Goal: Task Accomplishment & Management: Complete application form

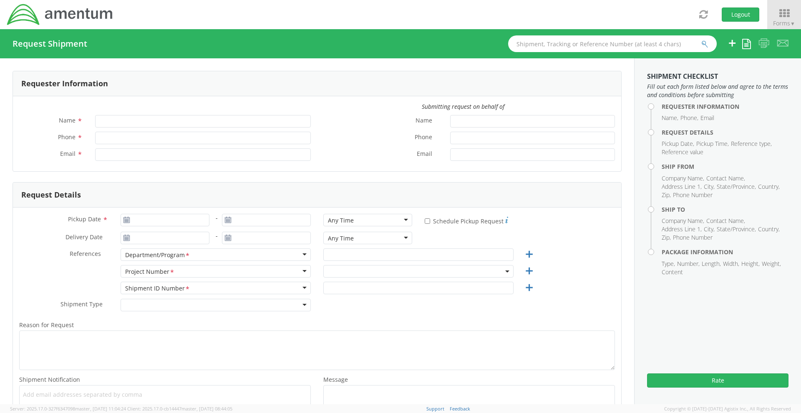
type input "[PERSON_NAME]"
type input "[PHONE_NUMBER]"
type input "[PERSON_NAME][EMAIL_ADDRESS][DOMAIN_NAME]"
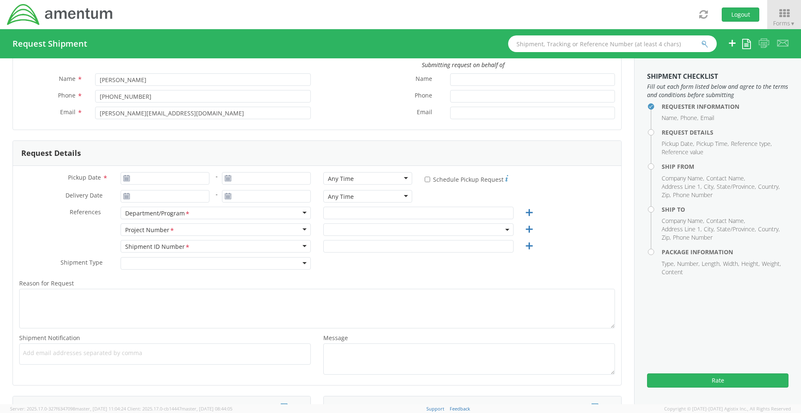
scroll to position [83, 0]
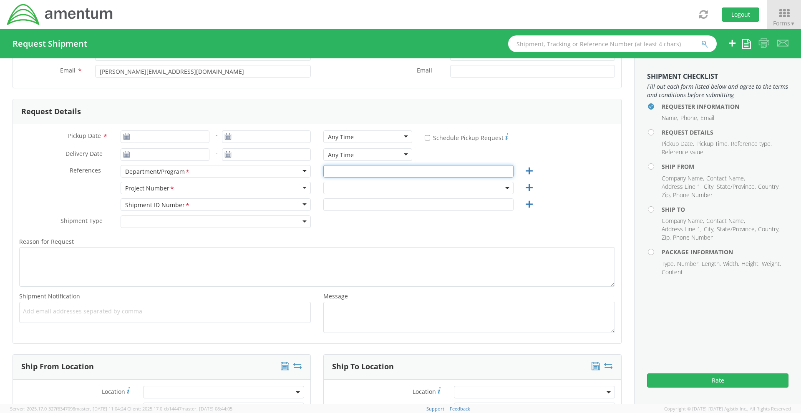
click at [362, 176] on input "text" at bounding box center [418, 171] width 190 height 13
type input "t"
type input "TLCS"
click at [351, 186] on span at bounding box center [418, 188] width 190 height 13
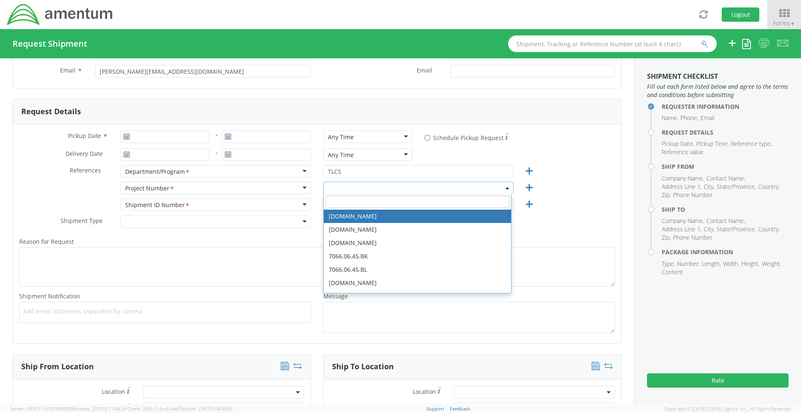
click at [350, 202] on input "search" at bounding box center [417, 202] width 184 height 13
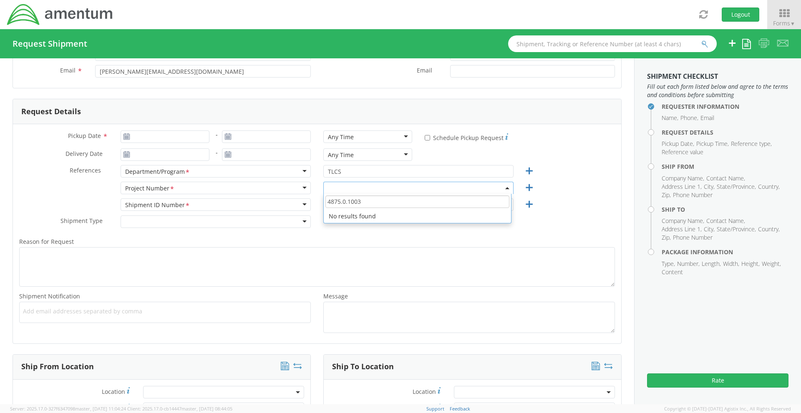
drag, startPoint x: 329, startPoint y: 203, endPoint x: 333, endPoint y: 203, distance: 4.2
click at [329, 203] on input "4875.0.1003" at bounding box center [417, 202] width 184 height 13
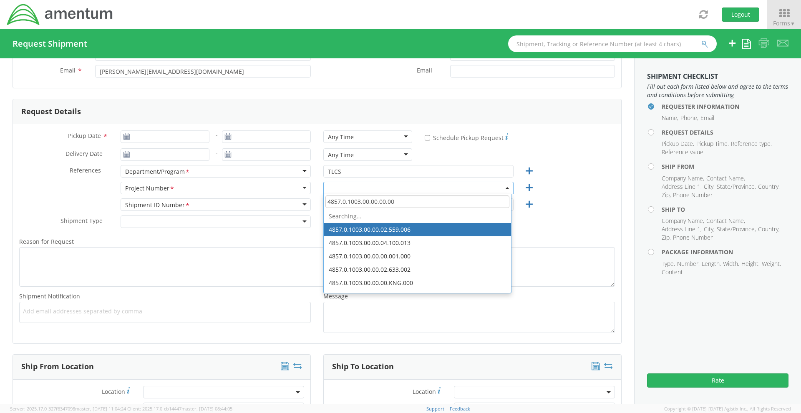
type input "4857.0.1003.00.00.00.000"
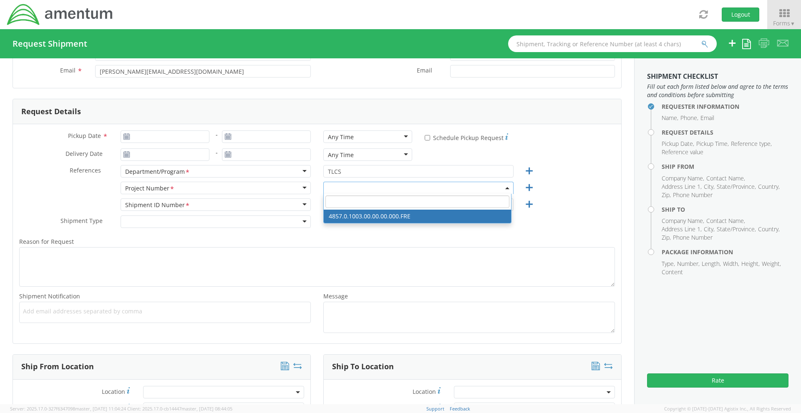
select select "4857.0.1003.00.00.00.000.FRE"
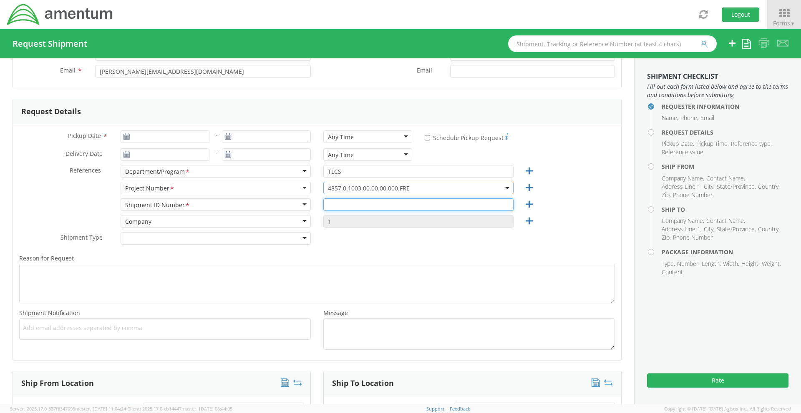
click at [333, 210] on input "text" at bounding box center [418, 205] width 190 height 13
type input "4857.0.1003.00.00.00.000.FRE"
click at [344, 262] on label "Reason for Request *" at bounding box center [317, 258] width 608 height 11
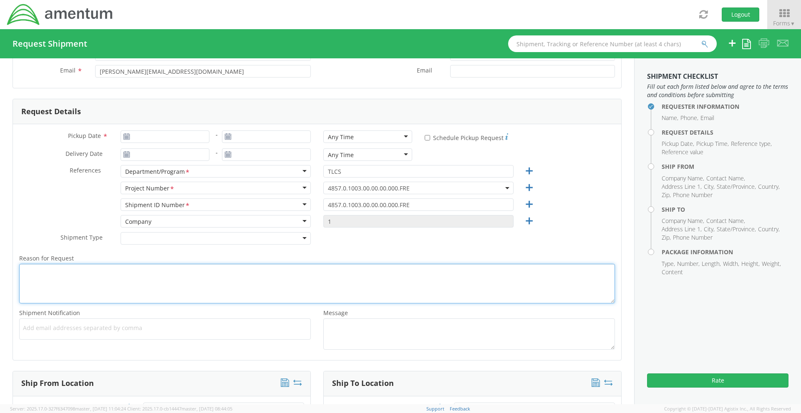
click at [344, 264] on textarea "Reason for Request *" at bounding box center [317, 284] width 596 height 40
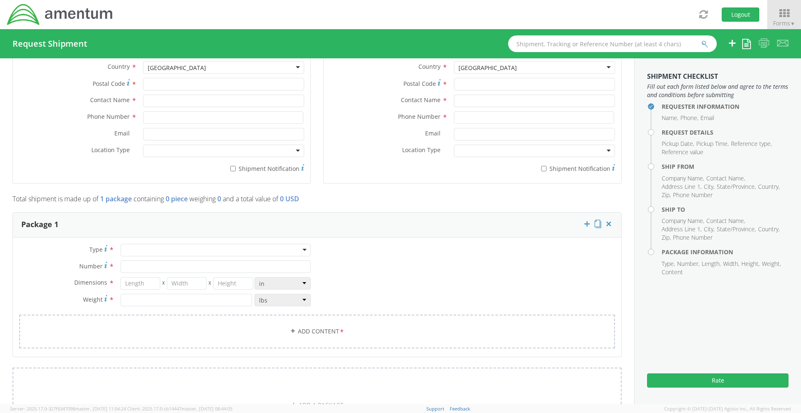
scroll to position [542, 0]
click at [149, 246] on div at bounding box center [216, 250] width 190 height 13
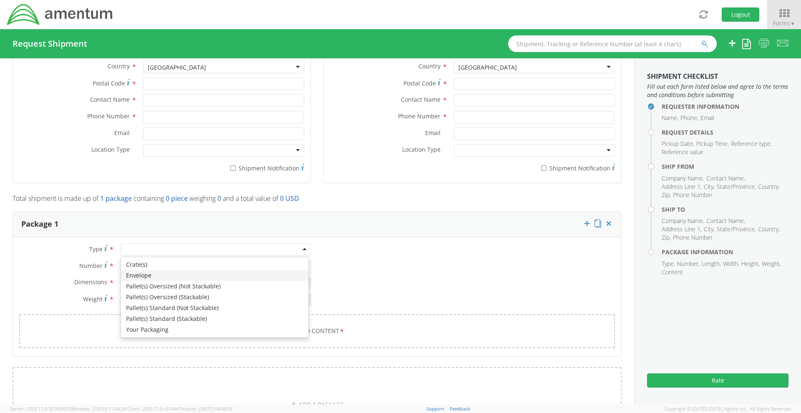
type input "1"
type input "9.5"
type input "12.5"
type input "0.25"
type input "1"
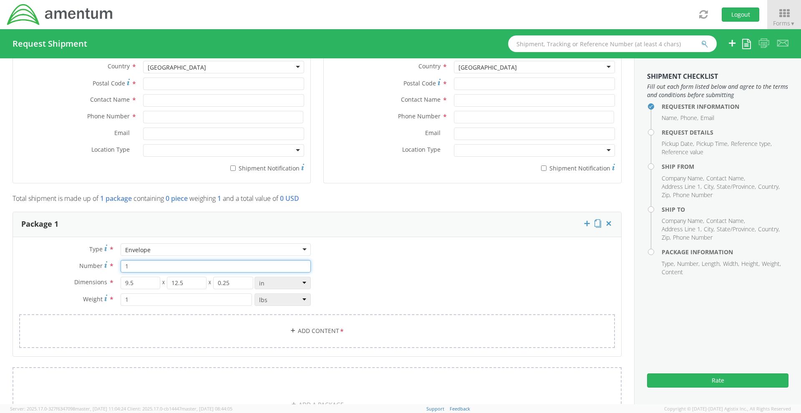
click at [134, 267] on input "1" at bounding box center [216, 266] width 190 height 13
click at [138, 288] on input "9.5" at bounding box center [141, 283] width 40 height 13
click at [197, 249] on div "Envelope" at bounding box center [216, 250] width 190 height 13
click at [143, 268] on input "1" at bounding box center [216, 266] width 190 height 13
click at [143, 282] on input "9.5" at bounding box center [141, 283] width 40 height 13
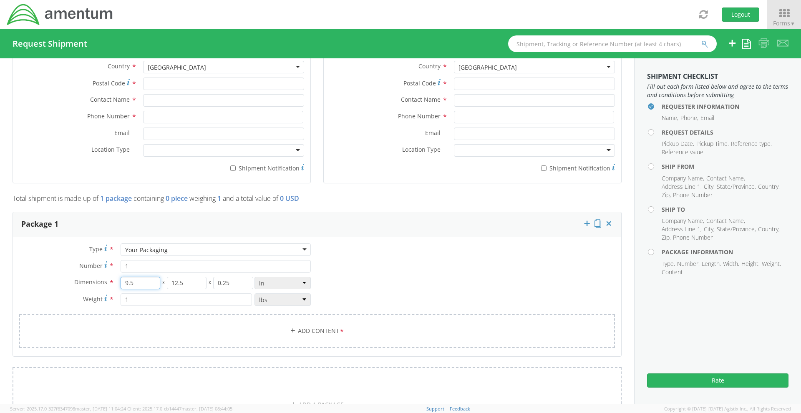
type input "9"
type input "8"
type input "6"
type input "5"
type input ".6"
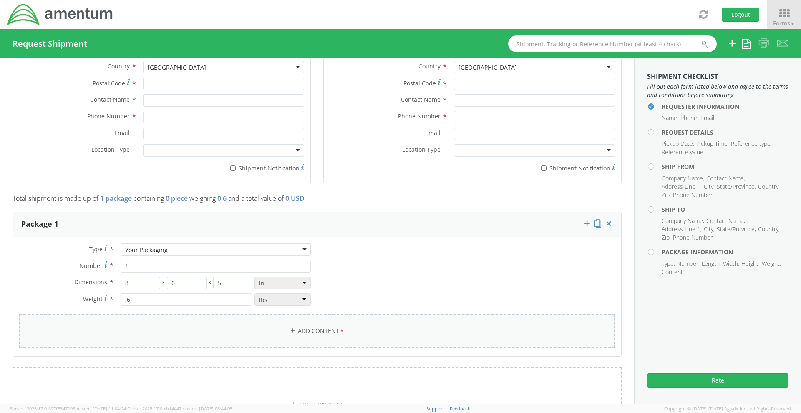
click at [345, 331] on link "Add Content *" at bounding box center [317, 332] width 596 height 34
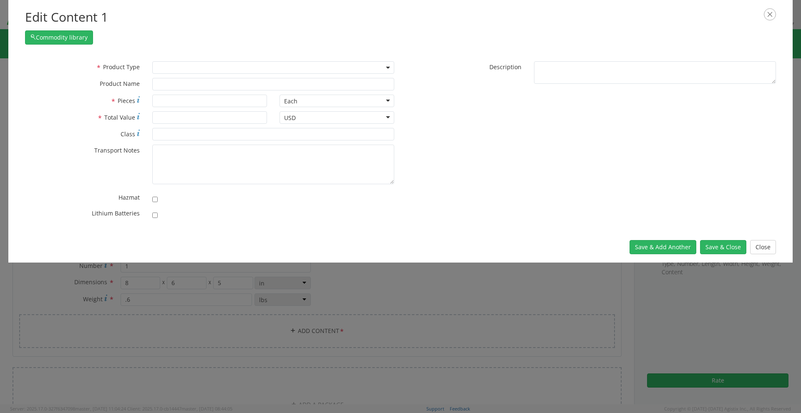
click at [194, 66] on span at bounding box center [273, 67] width 242 height 13
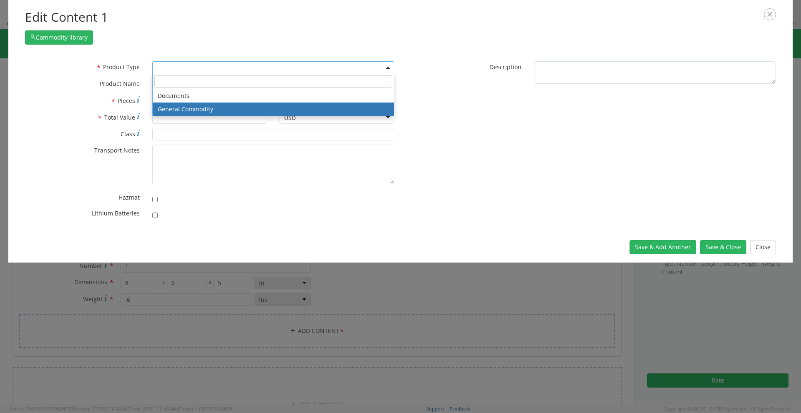
select select "COMMODITY"
type input "General Commodity"
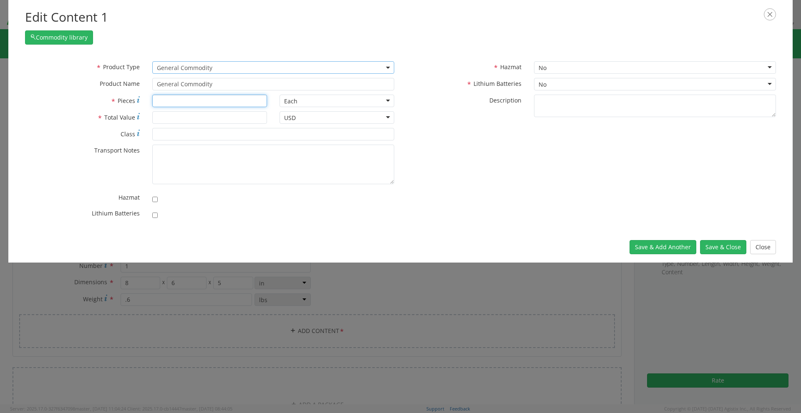
click at [157, 98] on input "* Pieces" at bounding box center [209, 101] width 115 height 13
type input "2"
click at [176, 118] on input "* Total Value" at bounding box center [209, 117] width 115 height 13
type input "1"
click at [176, 134] on input "* Class" at bounding box center [273, 134] width 242 height 13
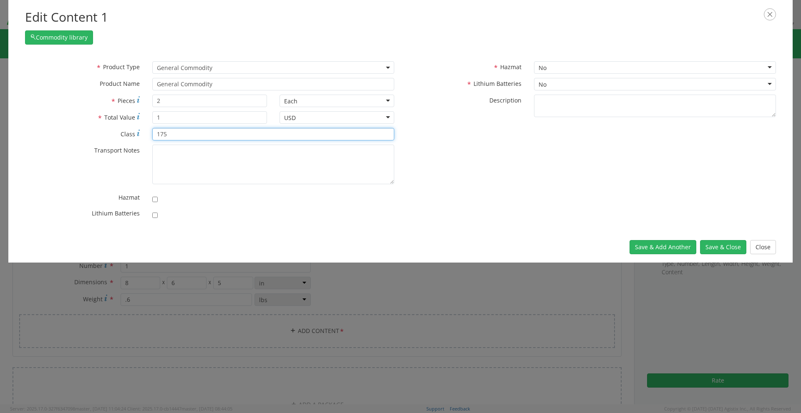
type input "175"
click at [41, 159] on div "* Transport Notes" at bounding box center [210, 165] width 382 height 40
click at [460, 176] on div "* Product Type Documents General Commodity General Commodity * Product Name Gen…" at bounding box center [400, 142] width 763 height 162
click at [735, 244] on button "Save & Close" at bounding box center [723, 247] width 46 height 14
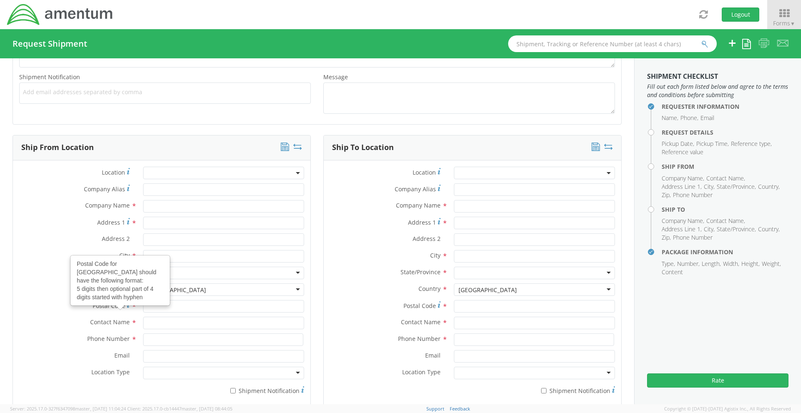
scroll to position [334, 0]
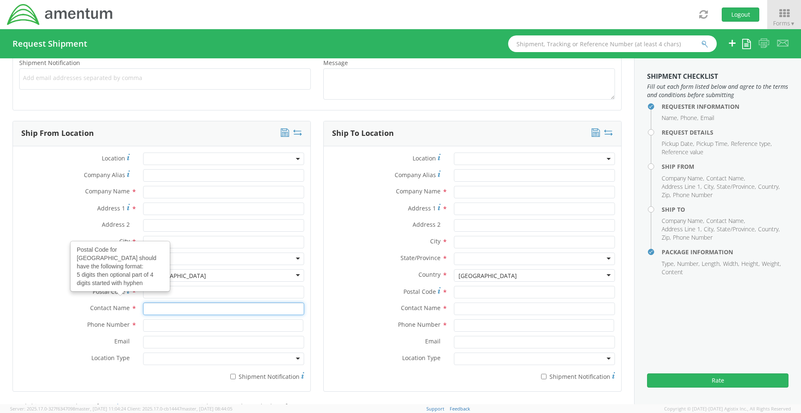
click at [151, 308] on input "text" at bounding box center [223, 309] width 161 height 13
type input "KALEB"
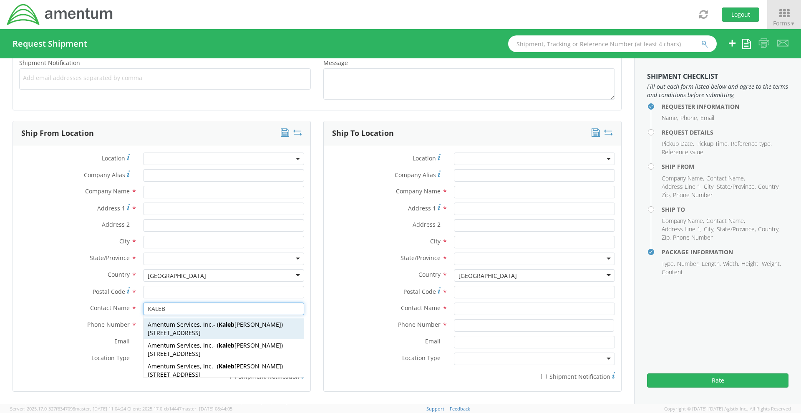
click at [187, 331] on span "[STREET_ADDRESS]" at bounding box center [174, 333] width 53 height 8
type input "Amentum Services, Inc."
type input "[STREET_ADDRESS]"
type input "Bldg 559"
type input "Boise"
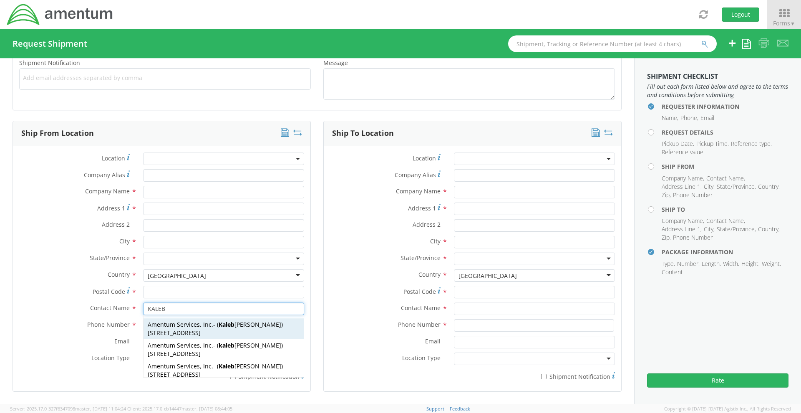
type input "83705"
type input "[PERSON_NAME]"
type input "[PHONE_NUMBER]"
type input "[EMAIL_ADDRESS][PERSON_NAME][DOMAIN_NAME]"
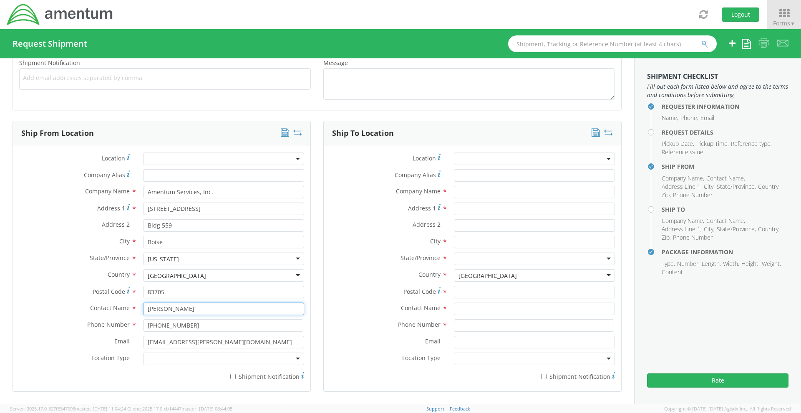
type input "[PERSON_NAME]"
click at [461, 190] on input "text" at bounding box center [534, 192] width 161 height 13
type input "J"
click at [456, 209] on input "Address 1 *" at bounding box center [534, 209] width 161 height 13
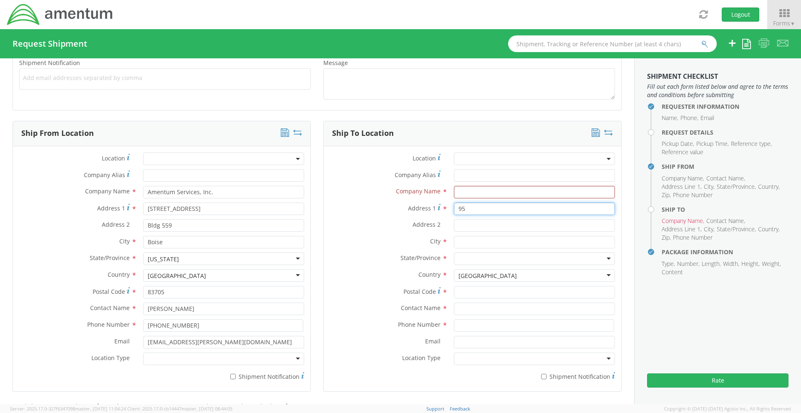
type input "9"
click at [458, 194] on input "text" at bounding box center [534, 192] width 161 height 13
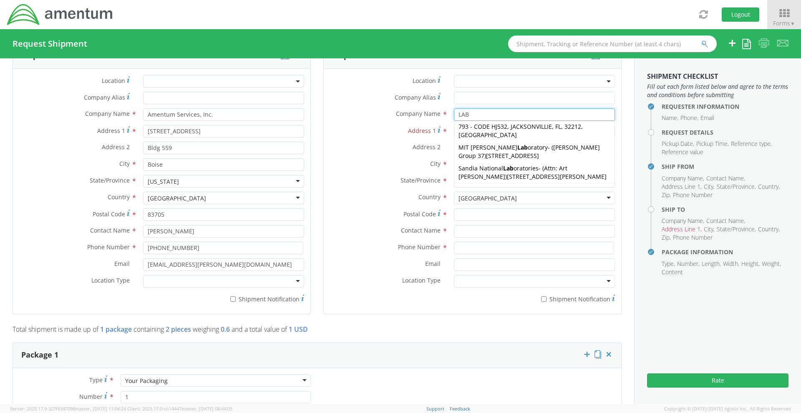
scroll to position [417, 0]
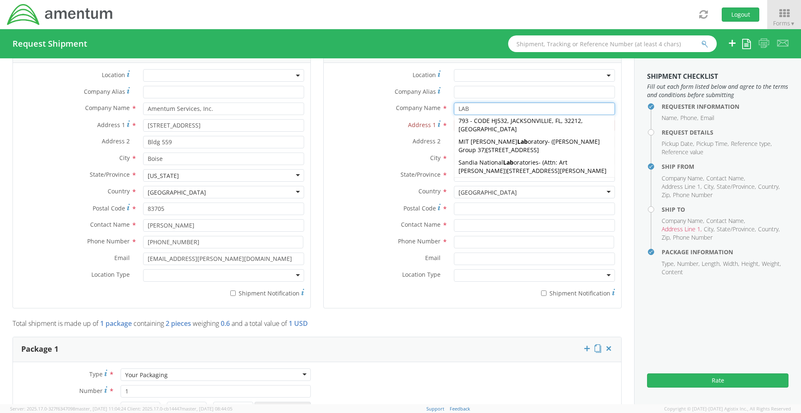
type input "LAB"
click at [373, 203] on label "Postal Code *" at bounding box center [386, 208] width 124 height 11
click at [454, 203] on input "Postal Code *" at bounding box center [534, 209] width 161 height 13
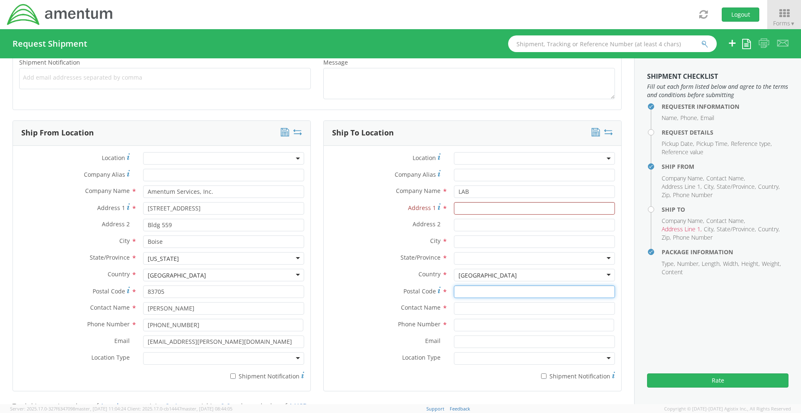
scroll to position [334, 0]
drag, startPoint x: 473, startPoint y: 193, endPoint x: 397, endPoint y: 198, distance: 75.7
click at [426, 193] on div "Company Name * LAB LAB AOAP LAB - ( [PERSON_NAME] ) BLDG [STREET_ADDRESS][PERSO…" at bounding box center [472, 192] width 297 height 13
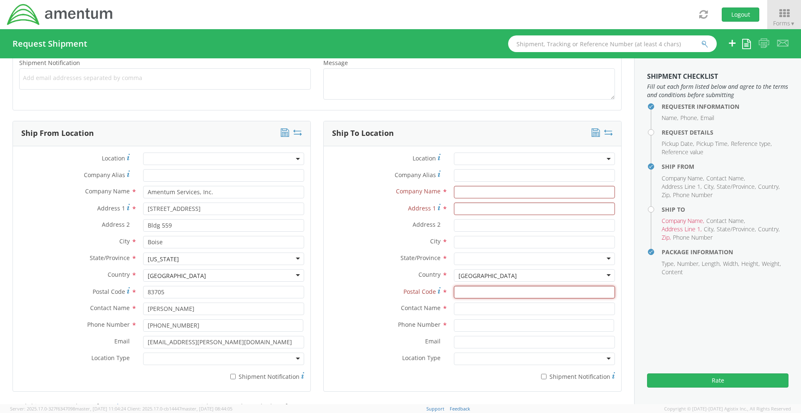
click at [457, 290] on input "Postal Code *" at bounding box center [534, 292] width 161 height 13
type input "98433"
click at [376, 285] on div "Country * [GEOGRAPHIC_DATA] [GEOGRAPHIC_DATA] [GEOGRAPHIC_DATA] [GEOGRAPHIC_DAT…" at bounding box center [472, 278] width 297 height 17
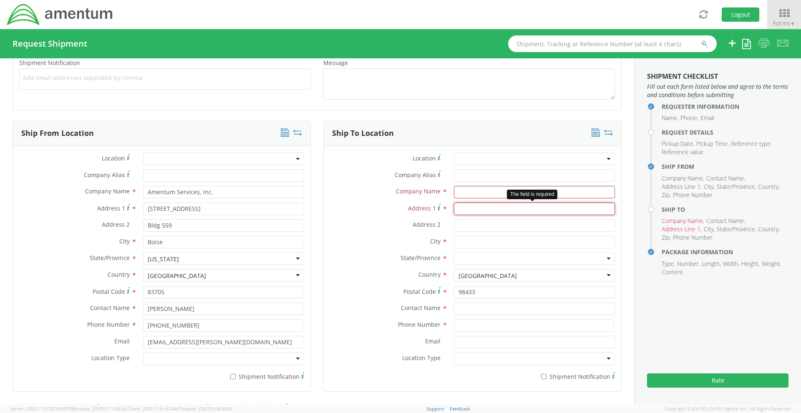
click at [465, 205] on input "Address 1 *" at bounding box center [534, 209] width 161 height 13
type input "BLDG"
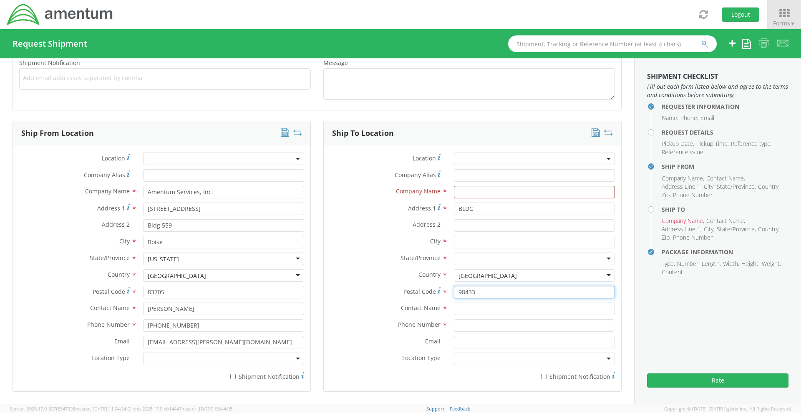
drag, startPoint x: 483, startPoint y: 288, endPoint x: 408, endPoint y: 295, distance: 74.6
click at [413, 295] on div "Postal Code * 98433" at bounding box center [472, 292] width 297 height 13
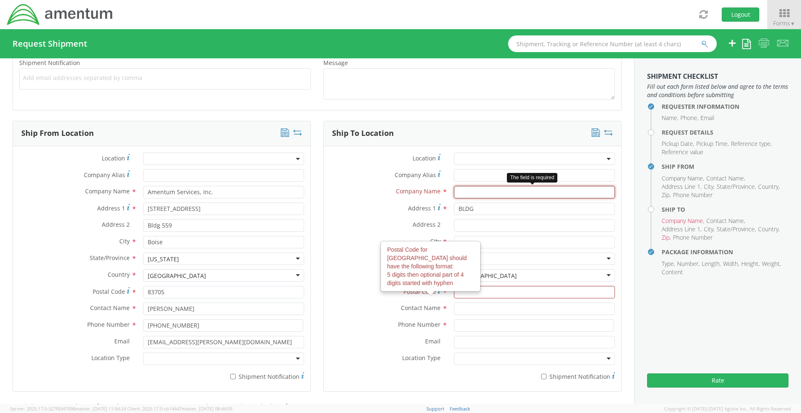
click at [464, 191] on input "text" at bounding box center [534, 192] width 161 height 13
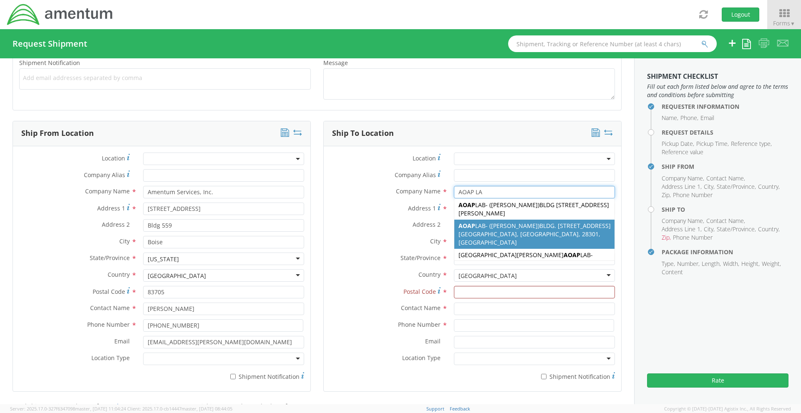
scroll to position [0, 0]
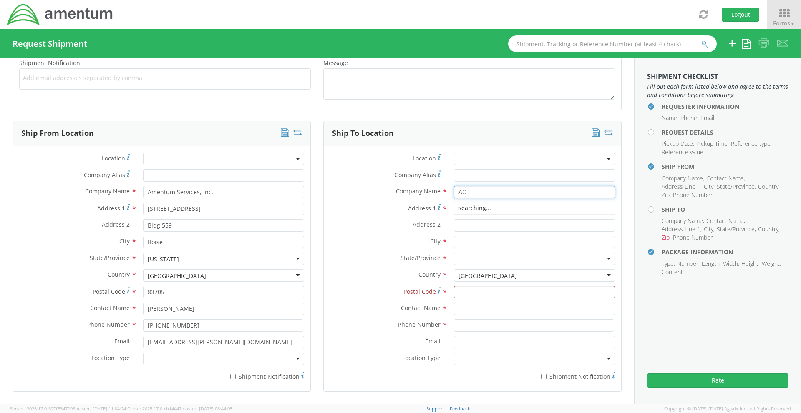
type input "A"
type input "L"
click at [372, 235] on div "Address 2 *" at bounding box center [472, 227] width 297 height 17
drag, startPoint x: 472, startPoint y: 212, endPoint x: 398, endPoint y: 214, distance: 74.3
click at [440, 213] on div "Address 1 * BLDG" at bounding box center [472, 209] width 297 height 13
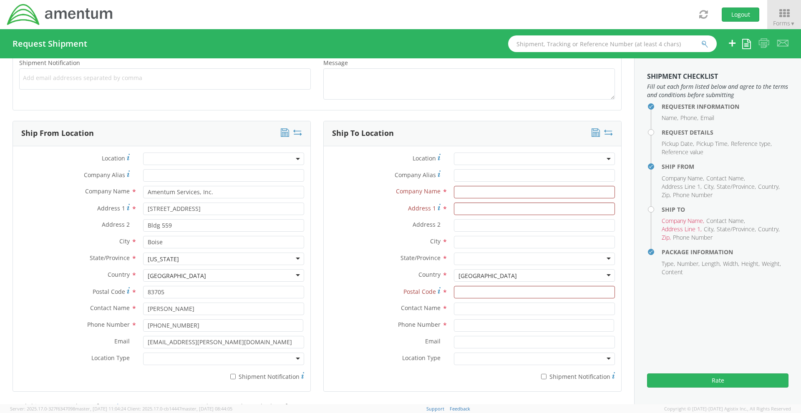
click at [365, 291] on label "Postal Code *" at bounding box center [386, 291] width 124 height 11
click at [454, 291] on input "Postal Code *" at bounding box center [534, 292] width 161 height 13
click at [470, 320] on input at bounding box center [534, 326] width 160 height 13
click at [403, 328] on span "Phone Number" at bounding box center [419, 325] width 43 height 8
click at [356, 233] on div "Address 2 *" at bounding box center [472, 227] width 297 height 17
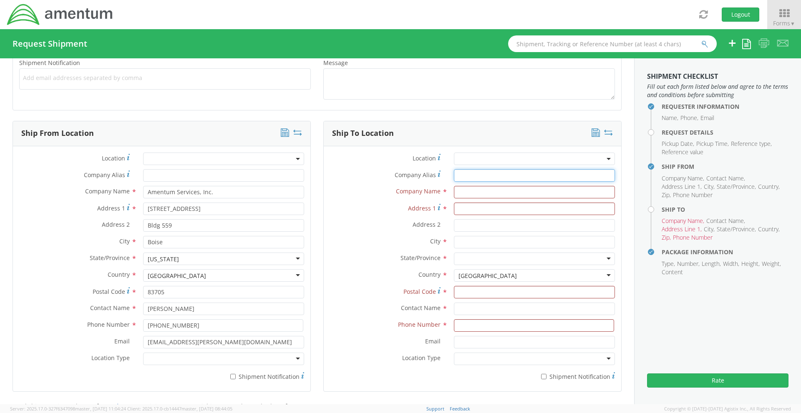
click at [454, 175] on input "Company Alias *" at bounding box center [534, 175] width 161 height 13
click at [491, 158] on span at bounding box center [534, 159] width 161 height 13
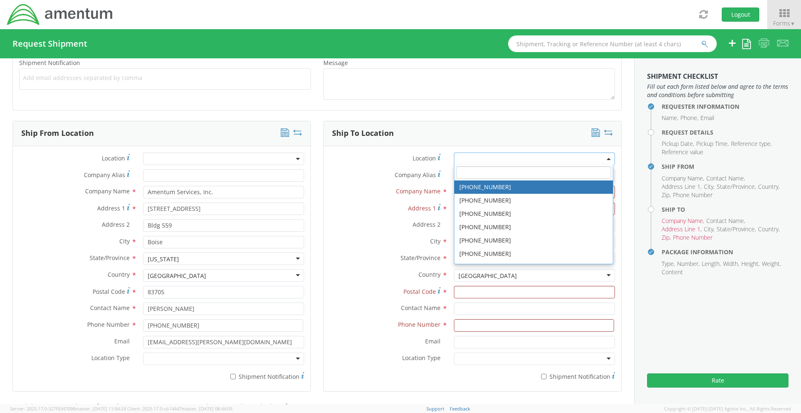
click at [485, 171] on input "search" at bounding box center [533, 172] width 155 height 13
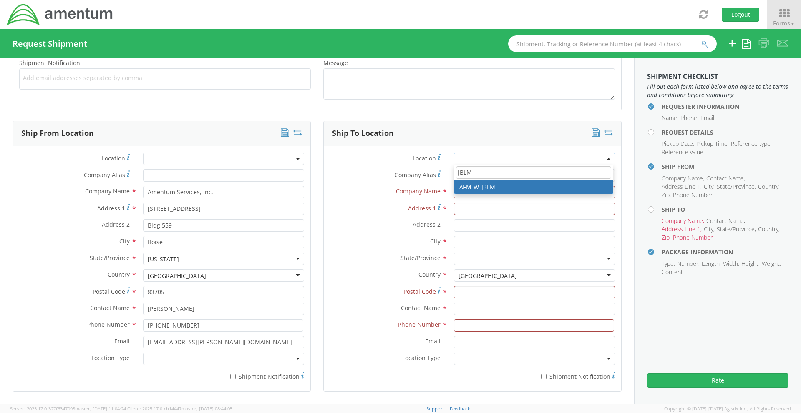
type input "JBLM"
type input "Amentum Services, Inc."
type input "[STREET_ADDRESS]"
type input "AMCOM Field Maintenance"
type input "Joint Base [PERSON_NAME]"
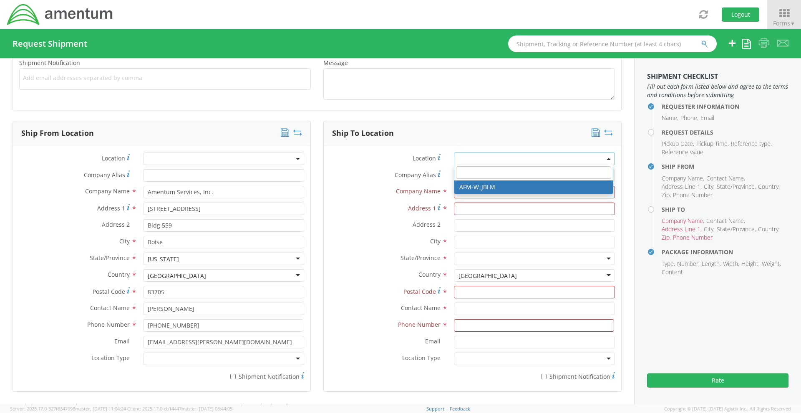
type input "98433"
select select "42645"
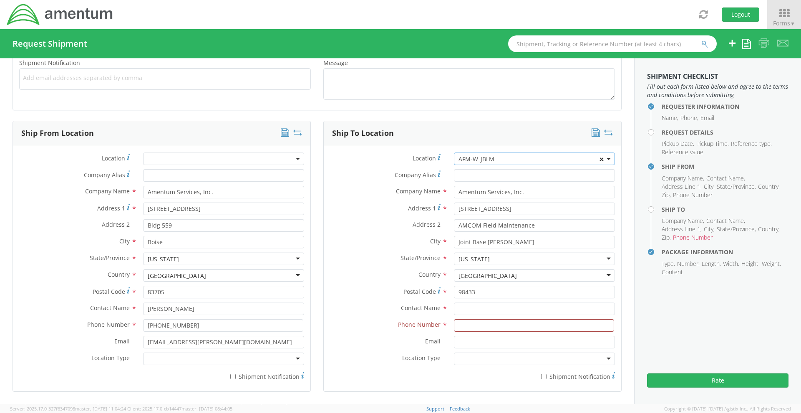
select select
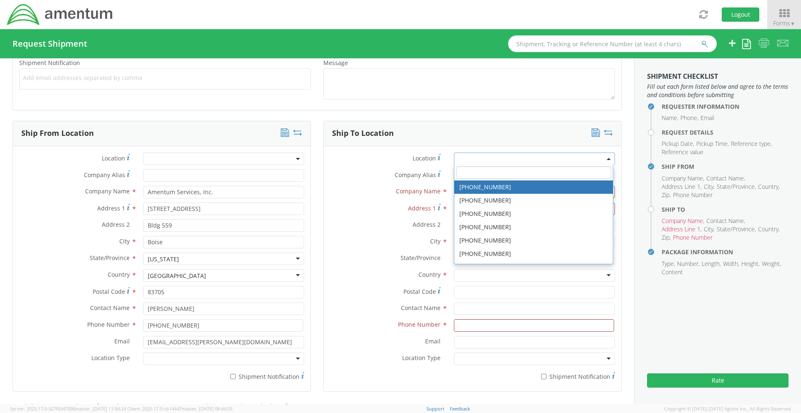
click at [391, 190] on label "Company Name *" at bounding box center [386, 191] width 124 height 11
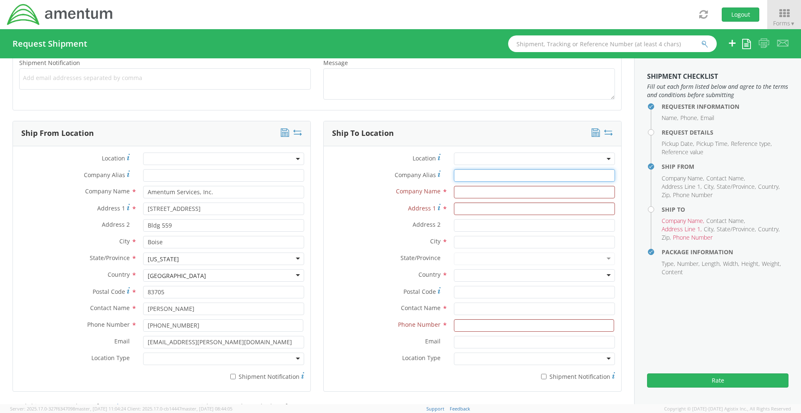
click at [463, 173] on input "Company Alias *" at bounding box center [534, 175] width 161 height 13
click at [466, 194] on input "text" at bounding box center [534, 192] width 161 height 13
click at [462, 307] on input "text" at bounding box center [534, 309] width 161 height 13
type input "L"
click at [465, 245] on input "text" at bounding box center [534, 242] width 161 height 13
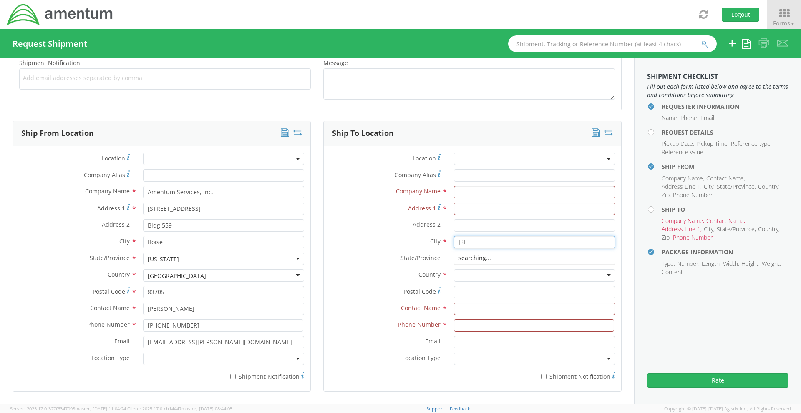
type input "JBLM"
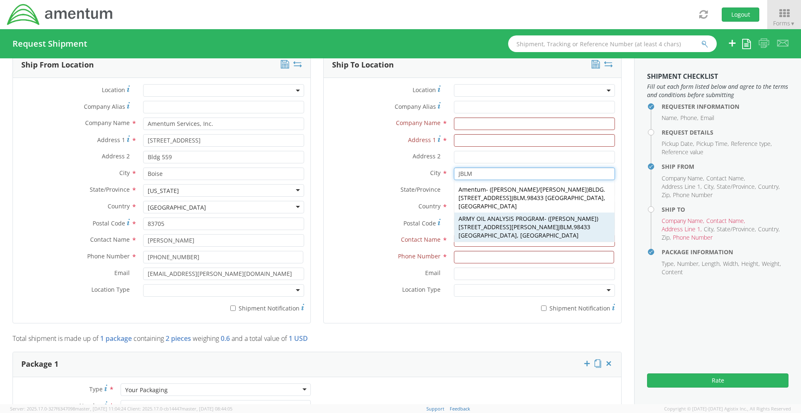
scroll to position [417, 0]
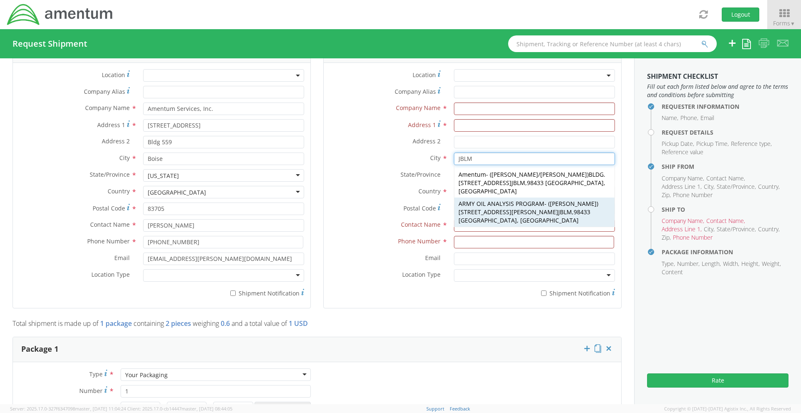
click at [512, 208] on span "[STREET_ADDRESS][PERSON_NAME] JBLM" at bounding box center [515, 212] width 113 height 8
type input "ARMY OIL ANALYSIS PROGRAM"
type input "[STREET_ADDRESS][PERSON_NAME]"
type input "PO BOX 339500 MS44"
type input "98433"
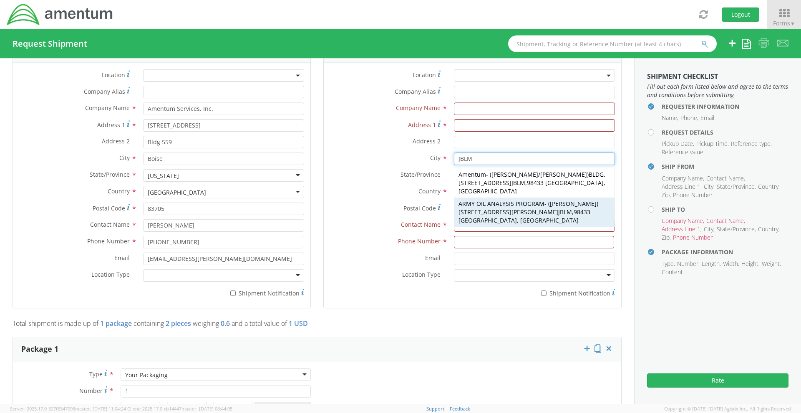
type input "[PERSON_NAME]"
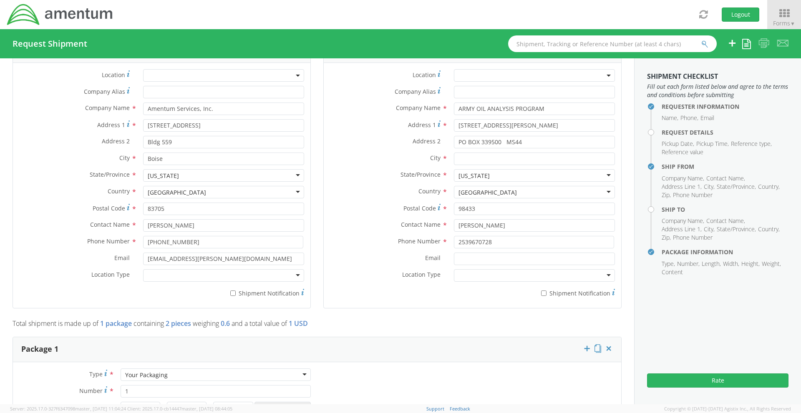
click at [350, 212] on label "Postal Code *" at bounding box center [386, 208] width 124 height 11
click at [454, 212] on input "98433" at bounding box center [534, 209] width 161 height 13
click at [358, 164] on div "City * JBLM Amentum - ( [PERSON_NAME]/[PERSON_NAME] ) BLDG. [STREET_ADDRESS] JB…" at bounding box center [472, 159] width 297 height 13
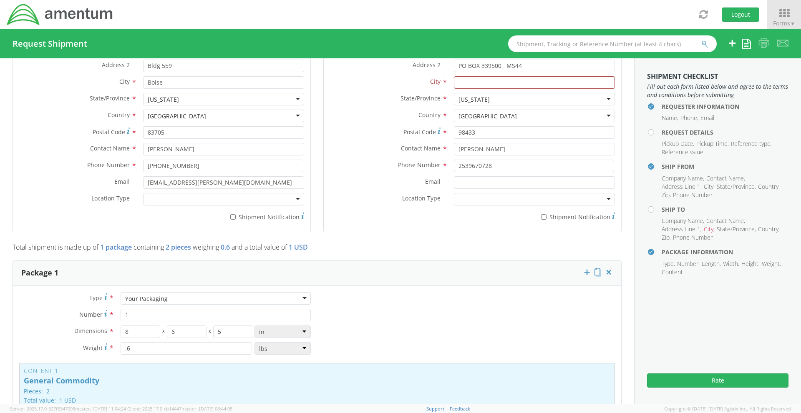
scroll to position [501, 0]
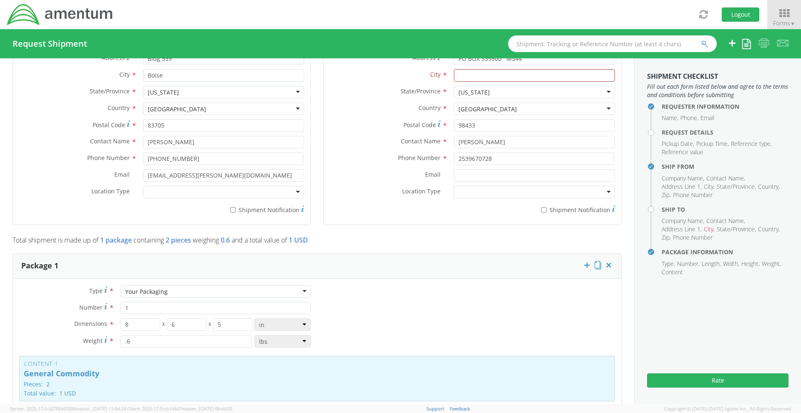
click at [416, 239] on p "Total shipment is made up of 1 package containing 2 pieces weighing 0.6 and a t…" at bounding box center [317, 243] width 609 height 14
click at [464, 156] on input "2539670728" at bounding box center [534, 159] width 160 height 13
type input "[PHONE_NUMBER]"
click at [470, 225] on div "Ship To Location Location * AFM-W_JBLM Company Alias * Company Name * ARMY OIL …" at bounding box center [472, 95] width 298 height 282
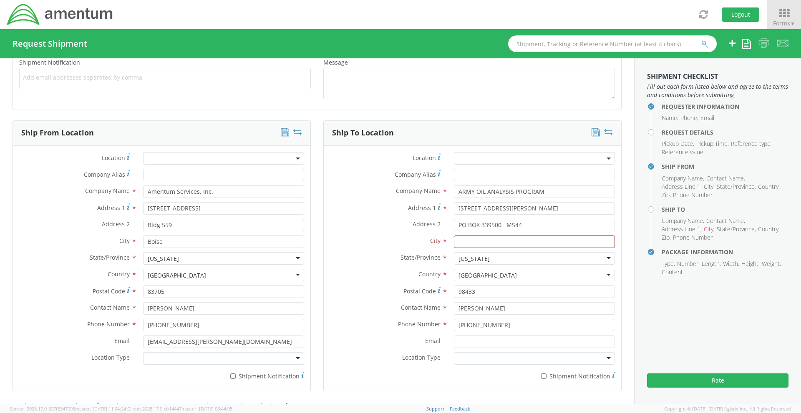
scroll to position [278, 0]
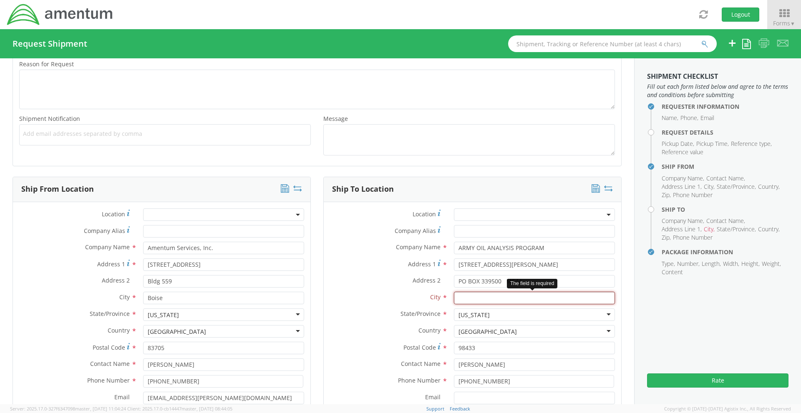
click at [467, 301] on input "text" at bounding box center [534, 298] width 161 height 13
type input "JBLM"
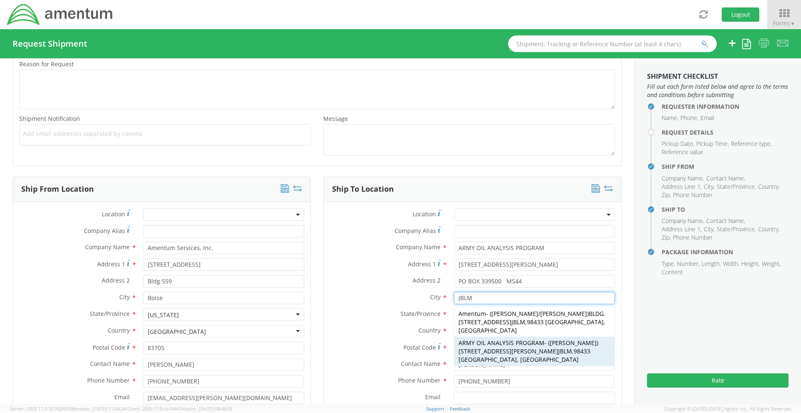
click at [486, 339] on span "ARMY OIL ANALYSIS PROGRAM" at bounding box center [502, 343] width 86 height 8
type input "2539670728"
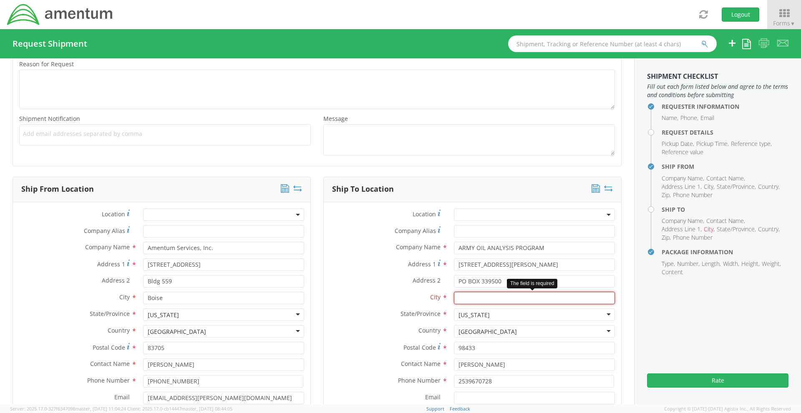
click at [469, 293] on input "text" at bounding box center [534, 298] width 161 height 13
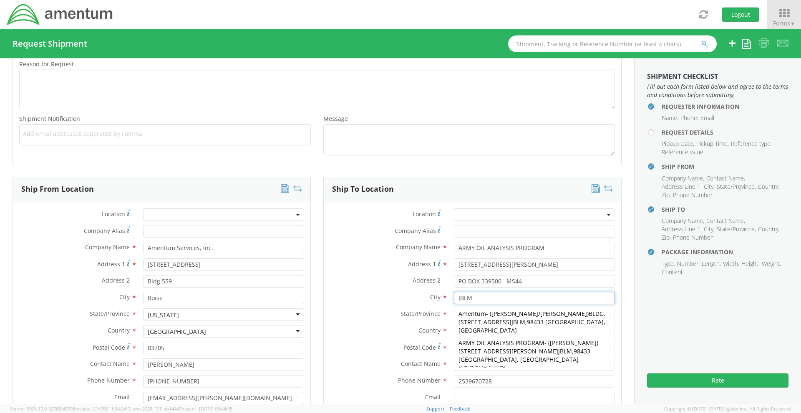
type input "JBLM"
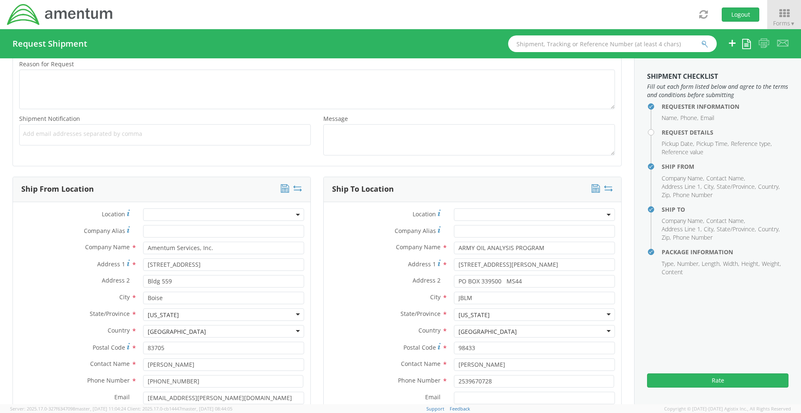
click at [361, 337] on div "Country * [GEOGRAPHIC_DATA] [GEOGRAPHIC_DATA] [GEOGRAPHIC_DATA] [GEOGRAPHIC_DAT…" at bounding box center [472, 331] width 297 height 13
click at [325, 335] on label "Country *" at bounding box center [386, 330] width 124 height 11
click at [363, 321] on div "State/Province * [US_STATE] [US_STATE] [US_STATE] [US_STATE] [US_STATE] [US_STA…" at bounding box center [472, 315] width 297 height 13
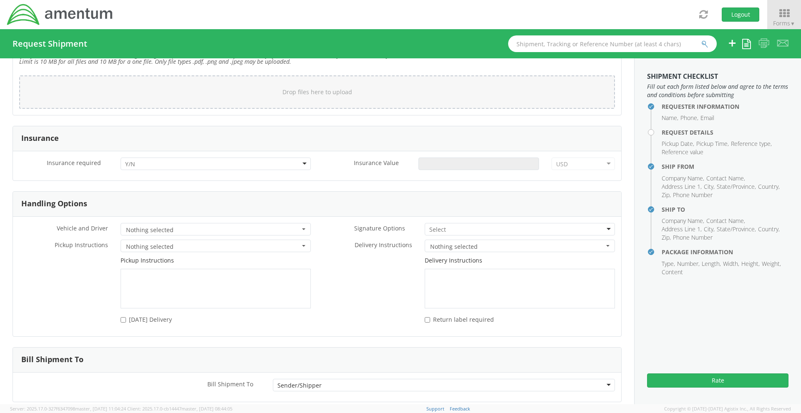
scroll to position [1071, 0]
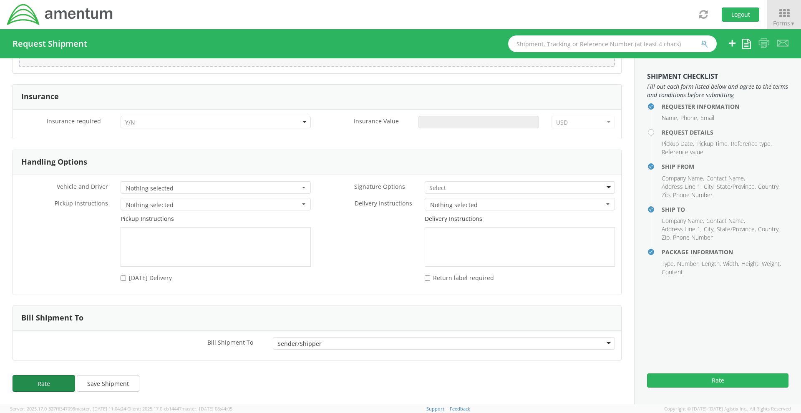
click at [29, 379] on button "Rate" at bounding box center [44, 383] width 63 height 17
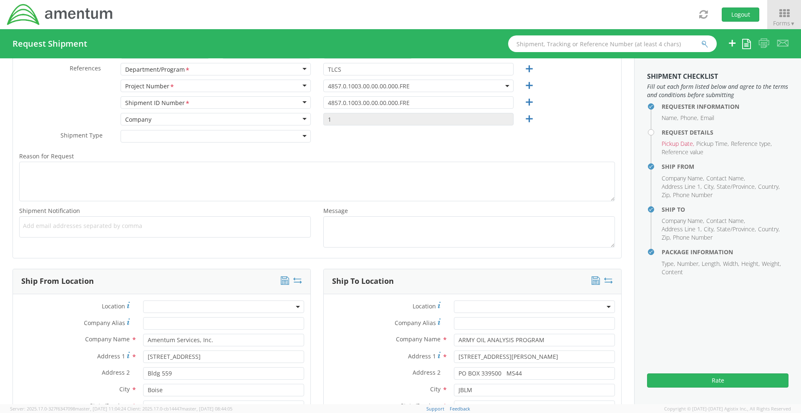
scroll to position [69, 0]
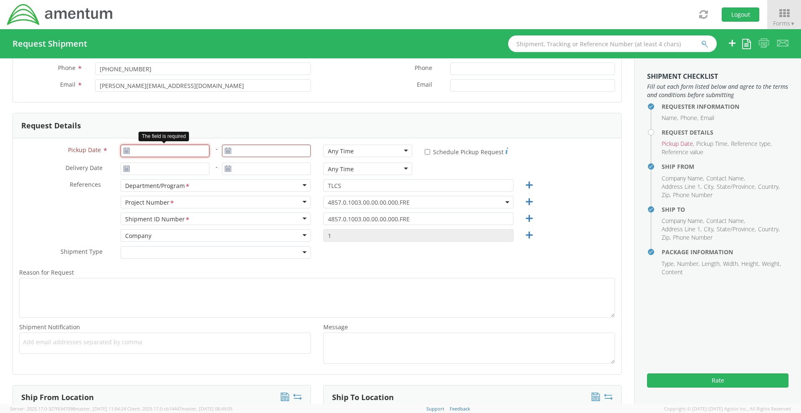
click at [148, 146] on input "Pickup Date *" at bounding box center [165, 151] width 89 height 13
type input "[DATE]"
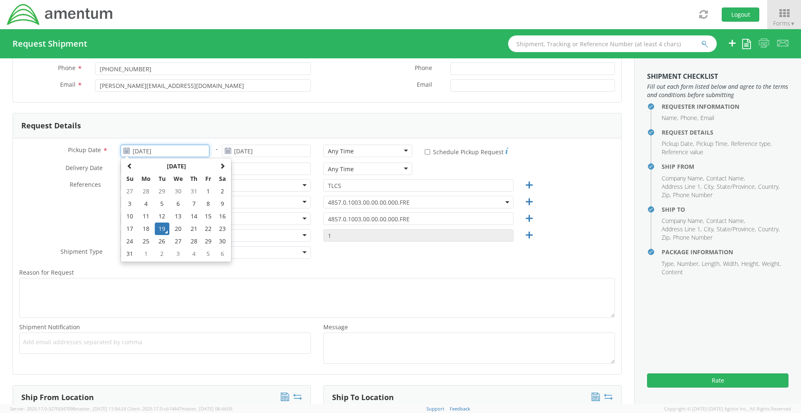
click at [159, 228] on td "19" at bounding box center [162, 229] width 15 height 13
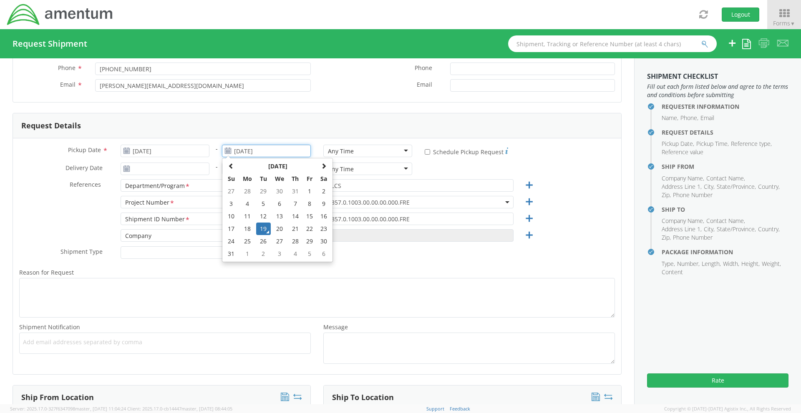
click at [244, 152] on input "[DATE]" at bounding box center [266, 151] width 89 height 13
click at [278, 227] on td "20" at bounding box center [280, 229] width 18 height 13
type input "[DATE]"
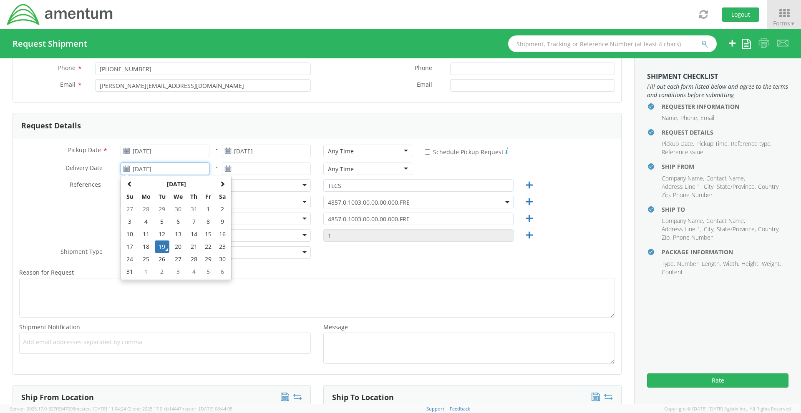
click at [174, 171] on input "[DATE]" at bounding box center [165, 169] width 89 height 13
click at [178, 247] on td "20" at bounding box center [178, 247] width 18 height 13
type input "[DATE]"
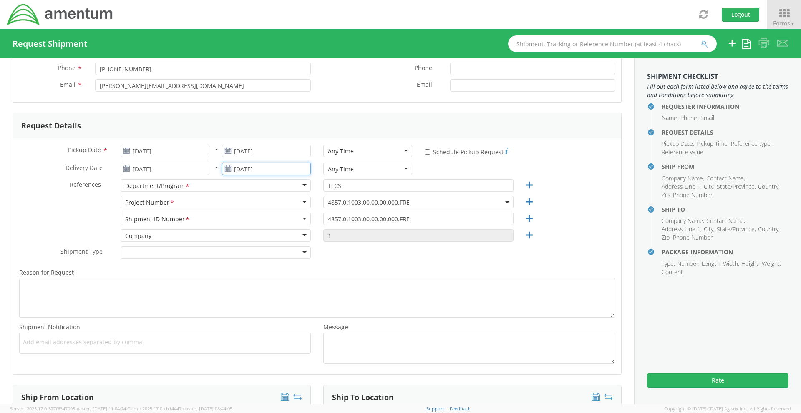
click at [237, 166] on input "[DATE]" at bounding box center [266, 169] width 89 height 13
click at [304, 260] on td "29" at bounding box center [310, 259] width 14 height 13
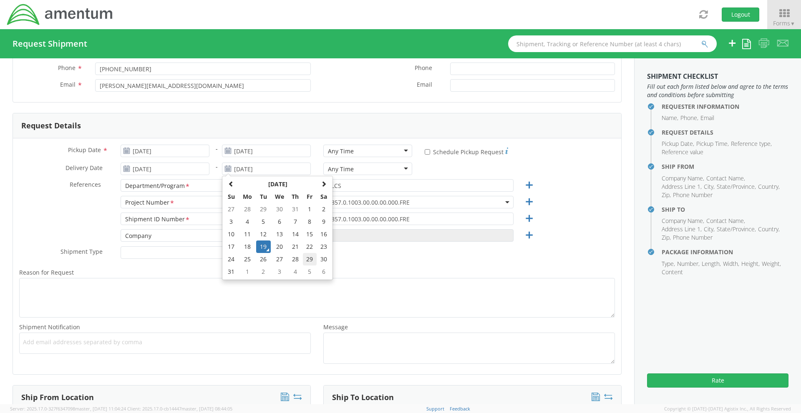
type input "[DATE]"
click at [68, 217] on div "Shipment ID Number <span class="required">*</span> Shipment ID Number * Account…" at bounding box center [317, 221] width 608 height 17
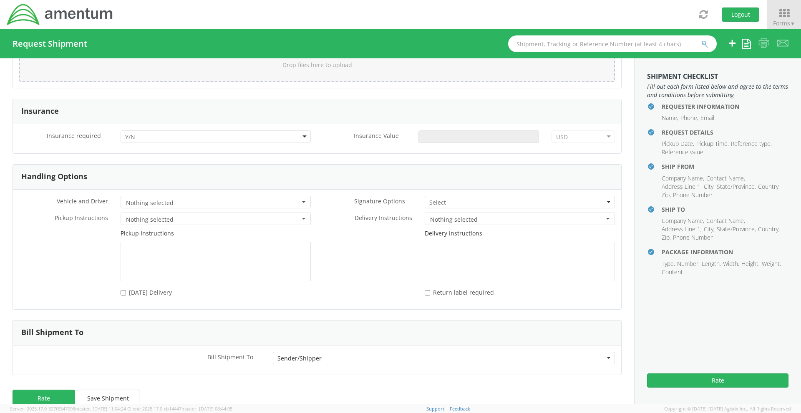
scroll to position [1071, 0]
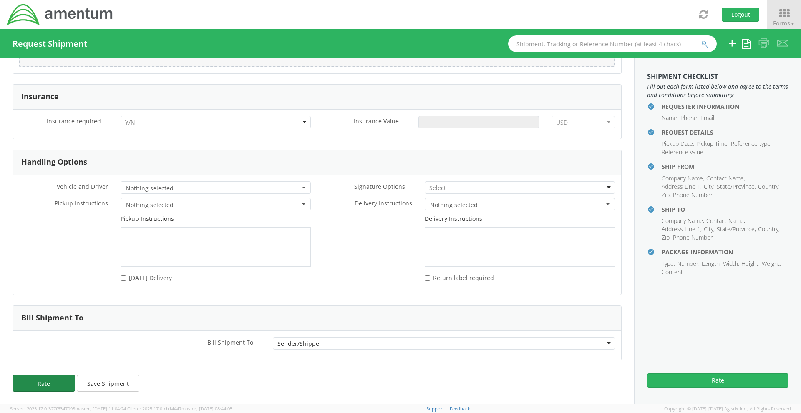
click at [49, 390] on button "Rate" at bounding box center [44, 383] width 63 height 17
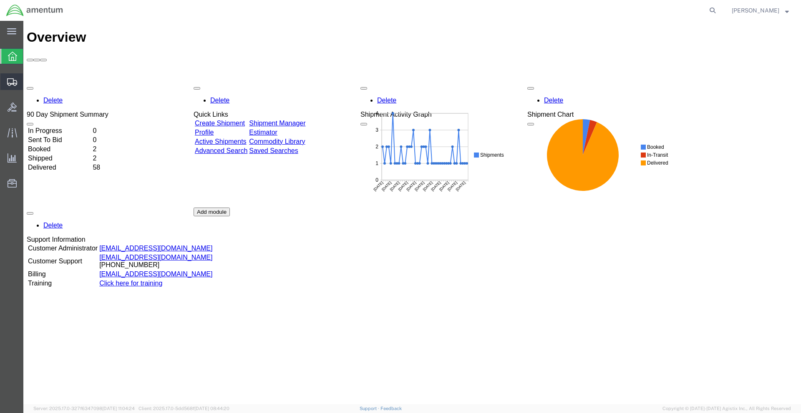
click at [14, 81] on icon at bounding box center [12, 82] width 10 height 8
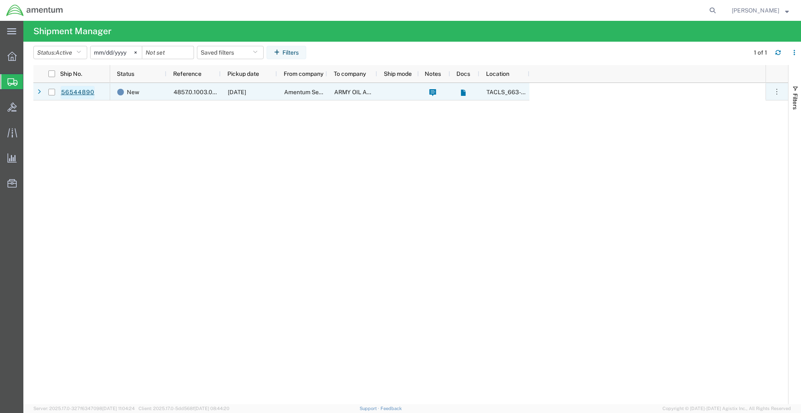
click at [75, 87] on link "56544890" at bounding box center [77, 92] width 34 height 13
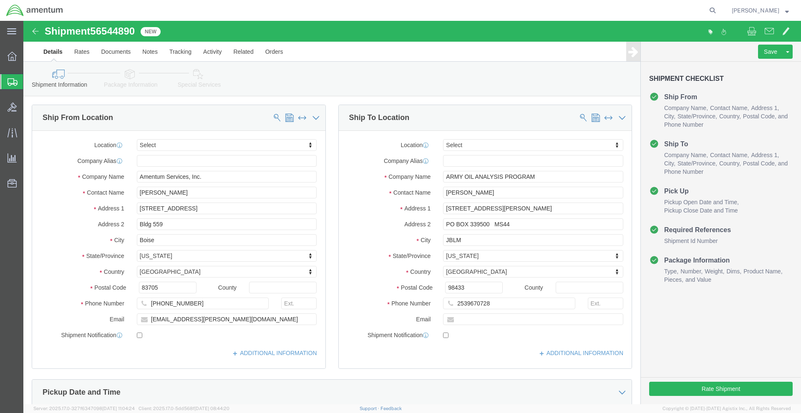
select select
click button "Rate Shipment"
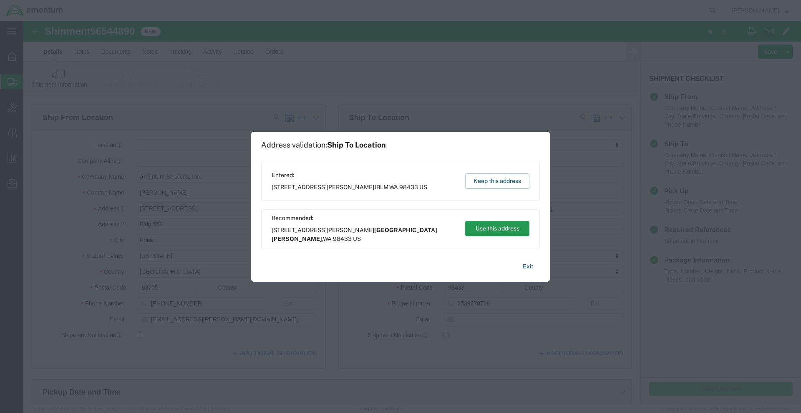
click at [517, 231] on button "Use this address" at bounding box center [497, 228] width 64 height 15
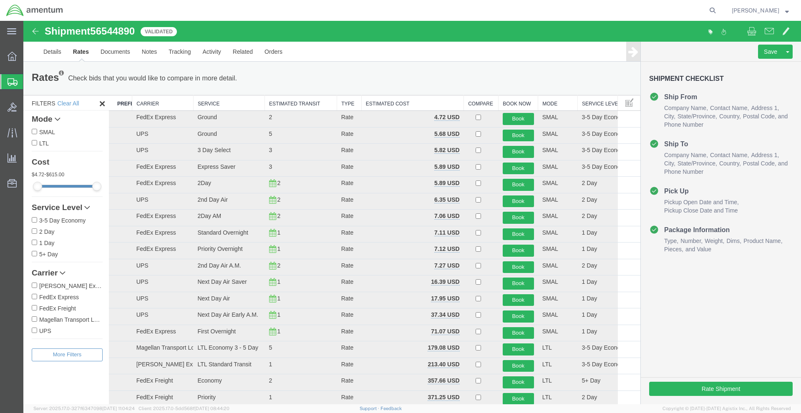
click at [35, 299] on input "FedEx Express" at bounding box center [34, 296] width 5 height 5
checkbox input "true"
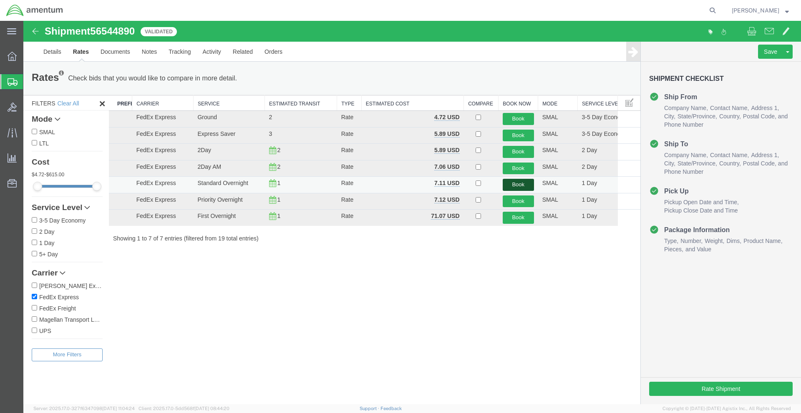
click at [506, 184] on button "Book" at bounding box center [518, 185] width 31 height 12
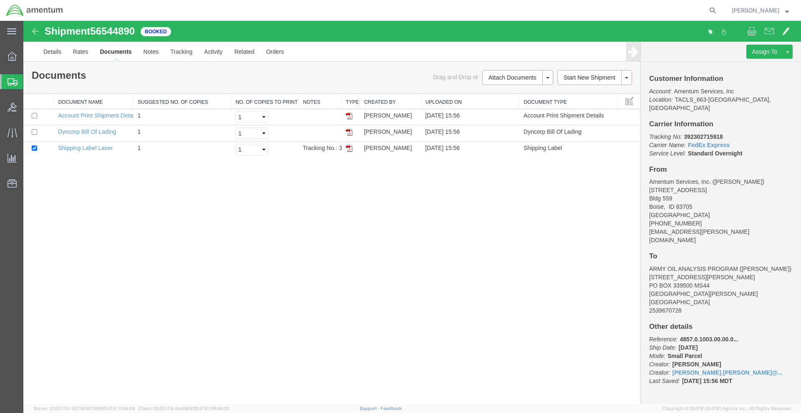
drag, startPoint x: 347, startPoint y: 152, endPoint x: 350, endPoint y: 161, distance: 9.8
click at [347, 152] on img at bounding box center [349, 148] width 7 height 7
click at [45, 50] on link "Details" at bounding box center [53, 52] width 30 height 20
